Goal: Task Accomplishment & Management: Manage account settings

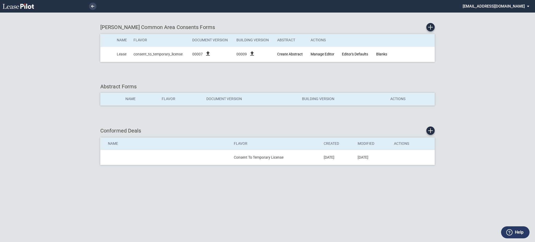
drag, startPoint x: 94, startPoint y: 7, endPoint x: 95, endPoint y: 2, distance: 5.2
click at [94, 7] on link at bounding box center [92, 6] width 7 height 7
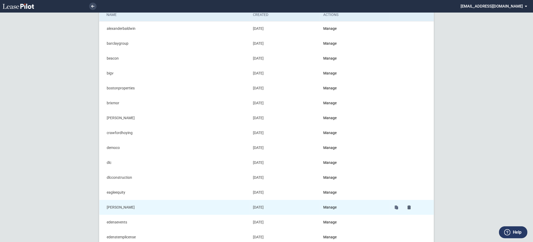
scroll to position [70, 0]
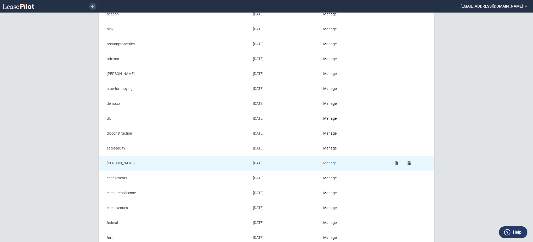
click at [337, 165] on link "Manage" at bounding box center [329, 163] width 13 height 4
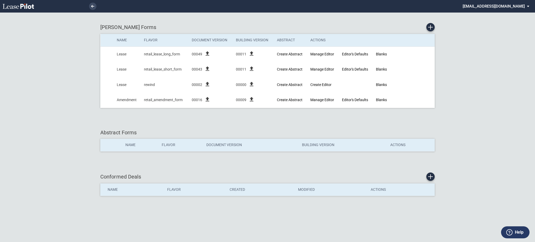
click at [503, 4] on md-select "[EMAIL_ADDRESS][DOMAIN_NAME] Super Admin Area Admin Area Settings Sign Out" at bounding box center [498, 6] width 72 height 12
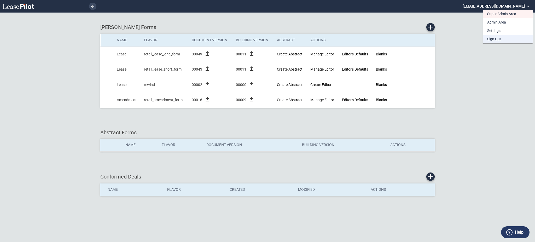
click at [499, 39] on div "Sign Out" at bounding box center [494, 39] width 14 height 5
